Goal: Information Seeking & Learning: Check status

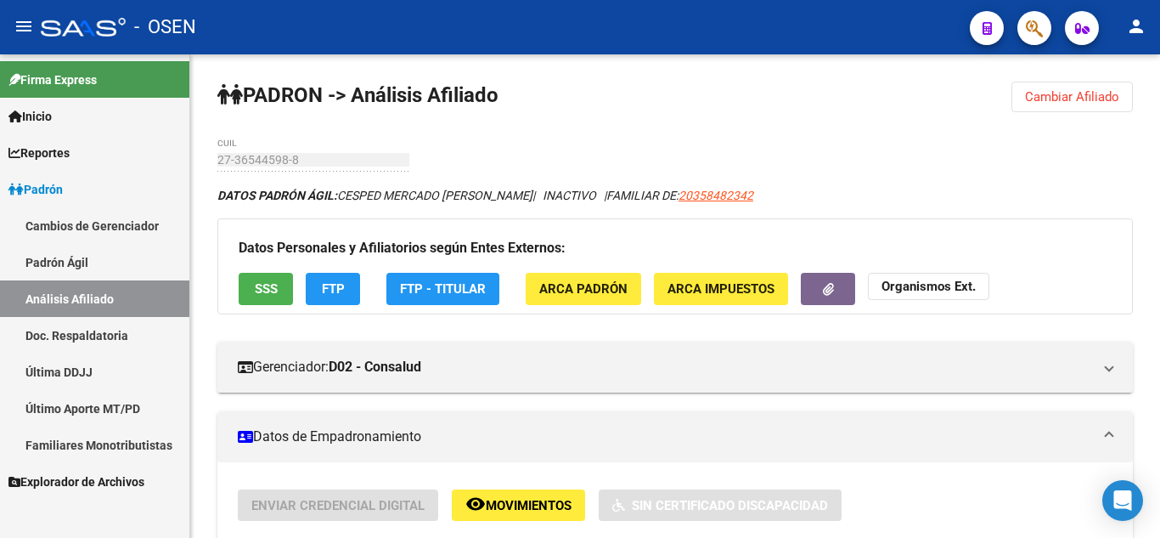
scroll to position [204, 0]
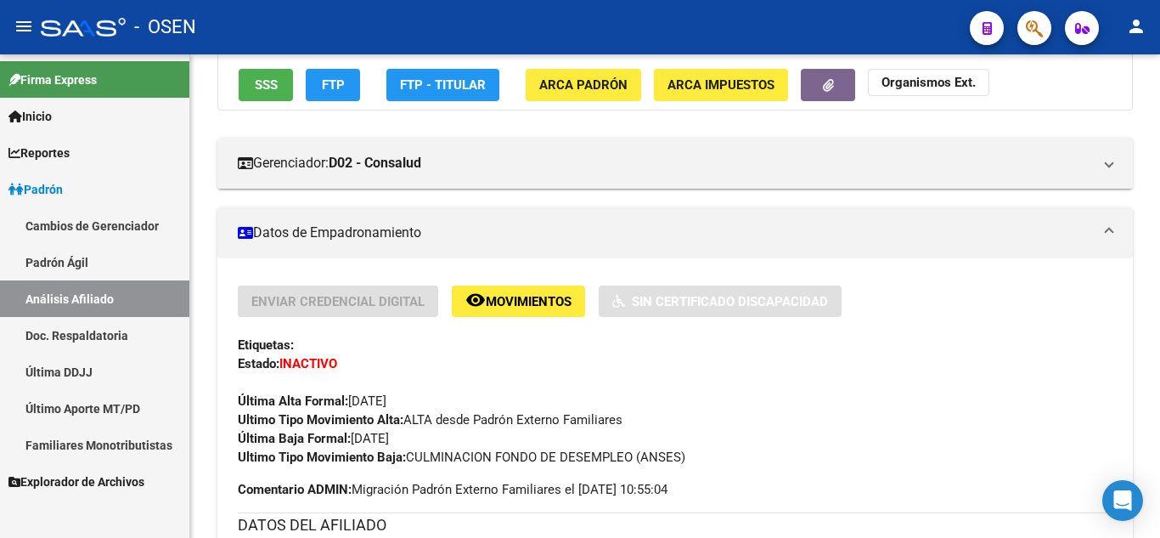
drag, startPoint x: 0, startPoint y: 0, endPoint x: 90, endPoint y: 216, distance: 233.8
click at [90, 216] on link "Cambios de Gerenciador" at bounding box center [94, 225] width 189 height 37
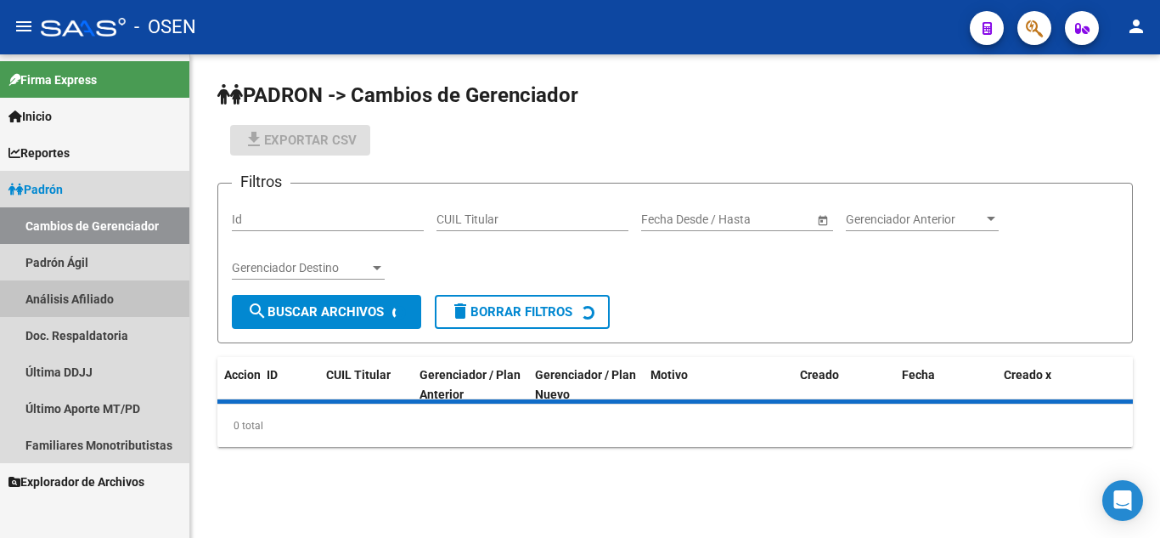
click at [85, 288] on link "Análisis Afiliado" at bounding box center [94, 298] width 189 height 37
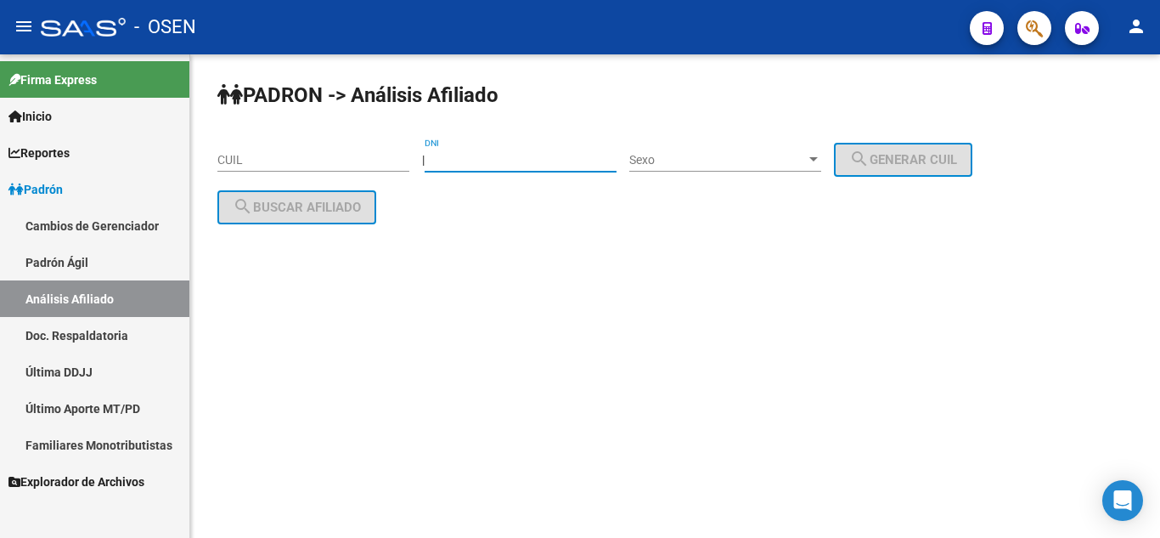
click at [496, 158] on input "DNI" at bounding box center [521, 160] width 192 height 14
type input "6389308"
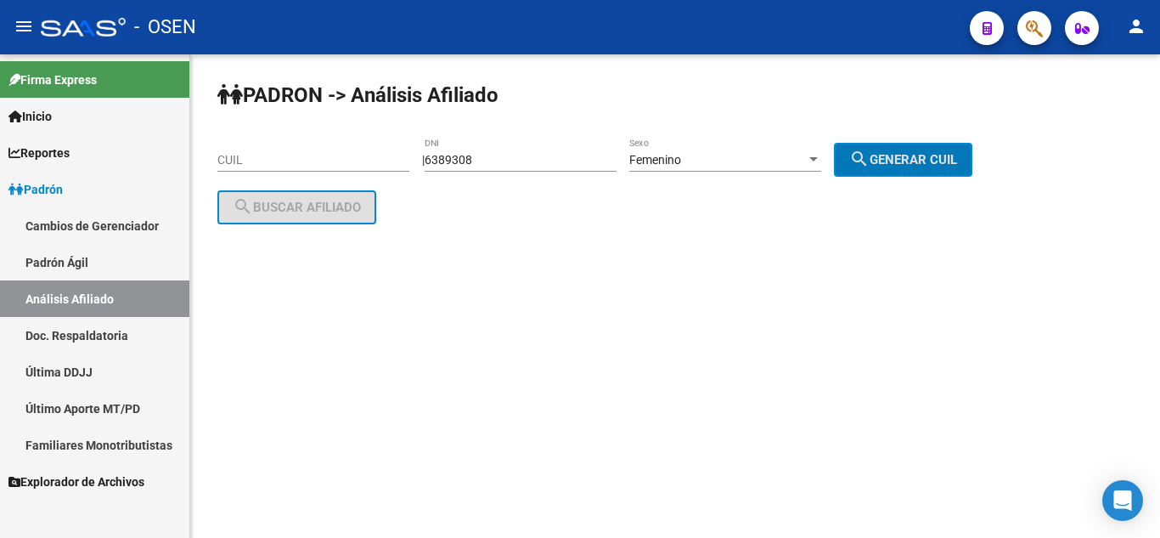
click at [834, 143] on button "search Generar CUIL" at bounding box center [903, 160] width 138 height 34
type input "27-06389308-6"
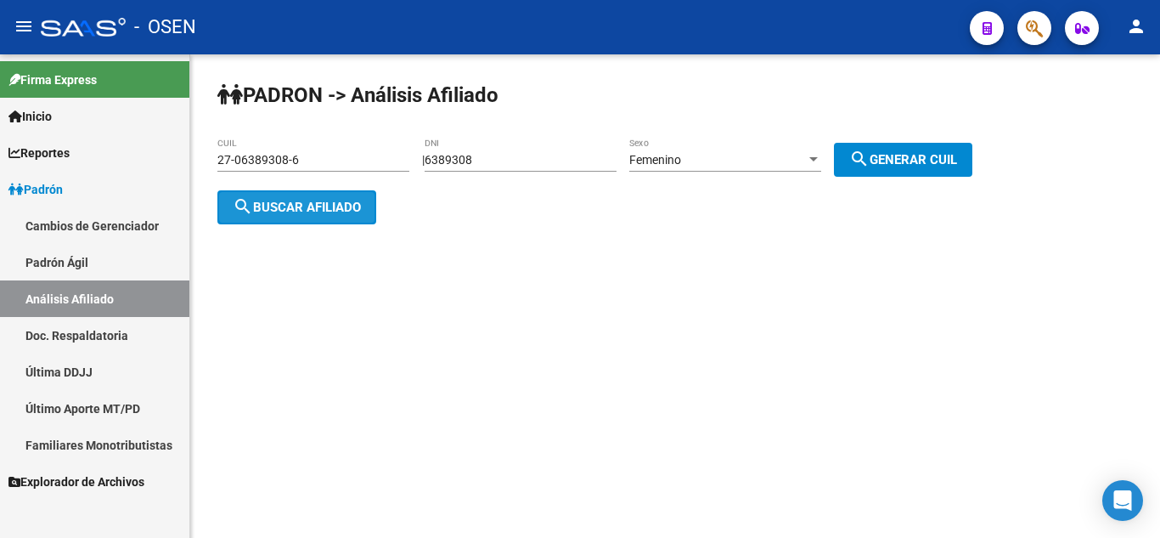
click at [326, 200] on span "search Buscar afiliado" at bounding box center [297, 207] width 128 height 15
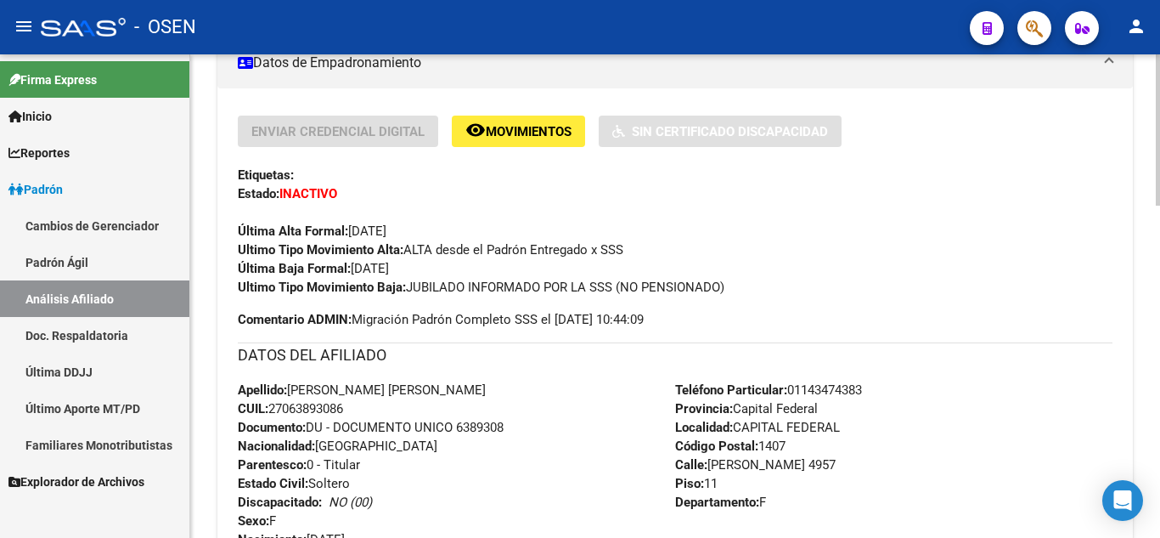
scroll to position [340, 0]
